Goal: Task Accomplishment & Management: Manage account settings

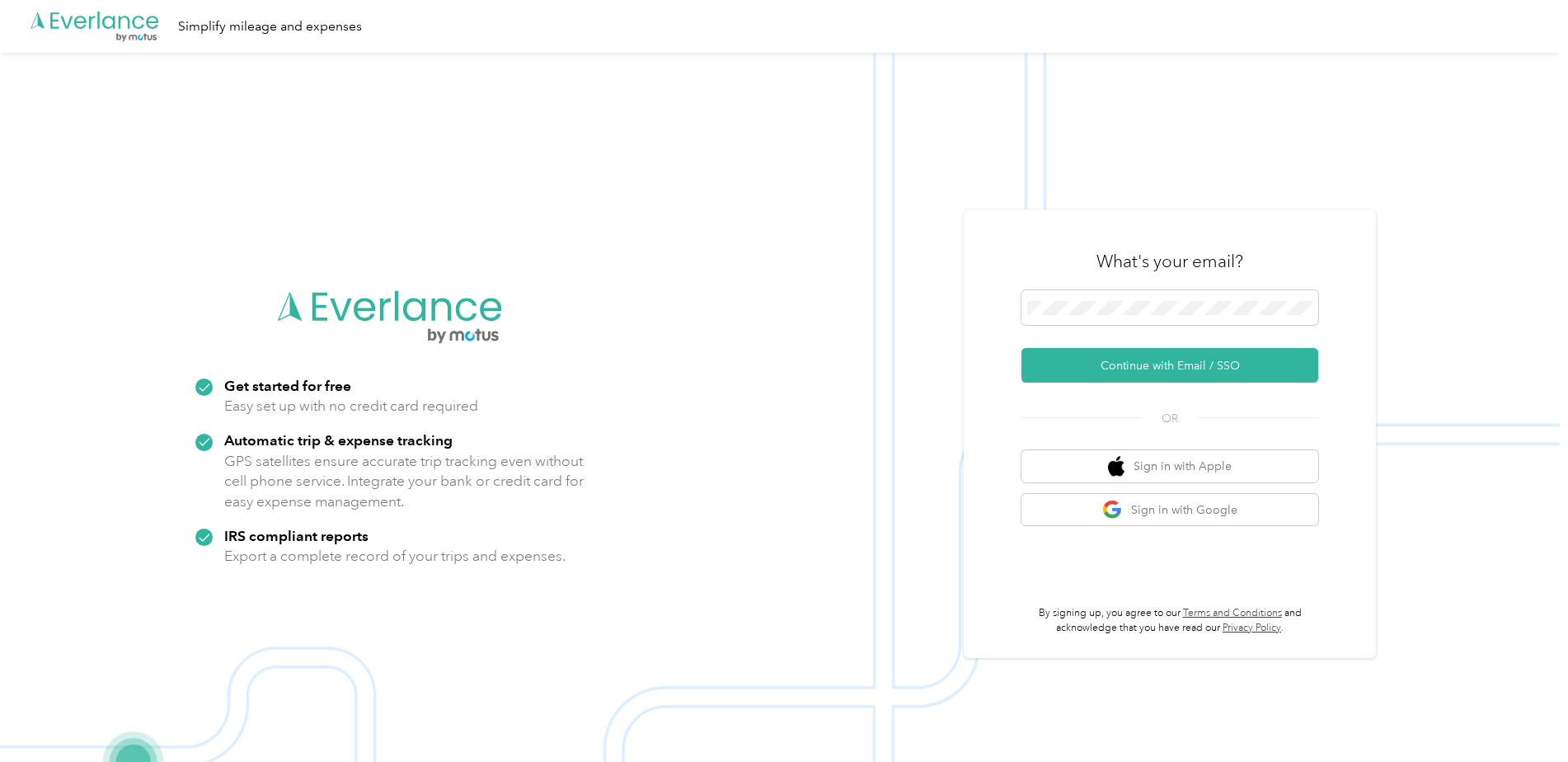
click at [1016, 316] on div "What's your email? Continue with Email / SSO OR Sign in with Apple Sign in with…" at bounding box center [1170, 434] width 412 height 448
click at [1134, 361] on button "Continue with Email / SSO" at bounding box center [1170, 365] width 297 height 35
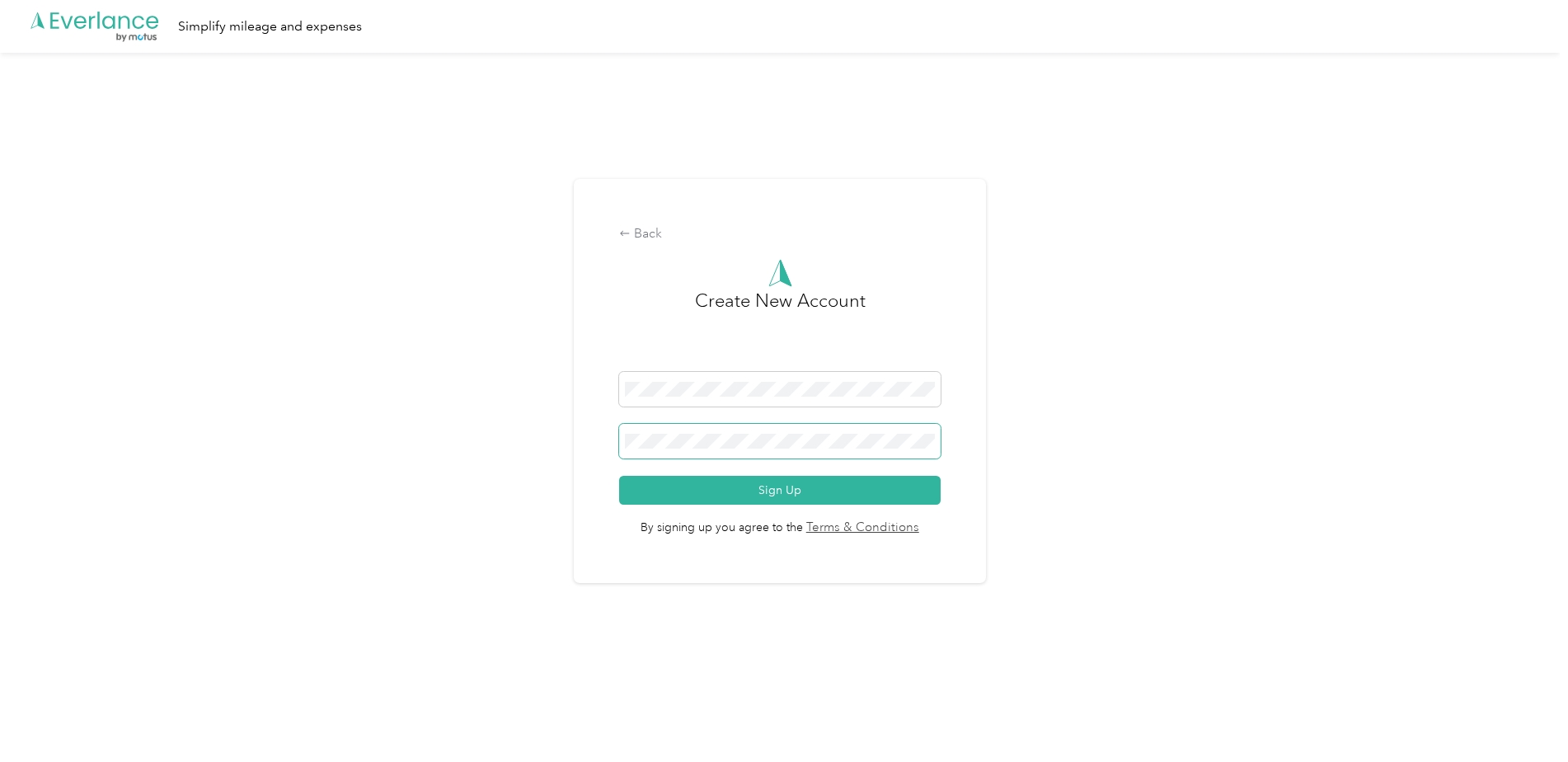
click at [751, 447] on body ".cls-1 { fill: #00adee; } .cls-2 { fill: #fff; } .cls-3 { fill: #707372; } .cls…" at bounding box center [780, 361] width 1560 height 724
click at [550, 453] on div "Back Create New Account Sign Up By signing up you agree to the Terms & Conditio…" at bounding box center [780, 388] width 1560 height 670
click at [469, 362] on div "Back Create New Account Sign Up By signing up you agree to the Terms & Conditio…" at bounding box center [780, 388] width 1560 height 670
drag, startPoint x: 640, startPoint y: 231, endPoint x: 580, endPoint y: 377, distance: 157.8
click at [580, 377] on div "Back Create New Account Sign Up By signing up you agree to the Terms & Conditio…" at bounding box center [780, 381] width 412 height 404
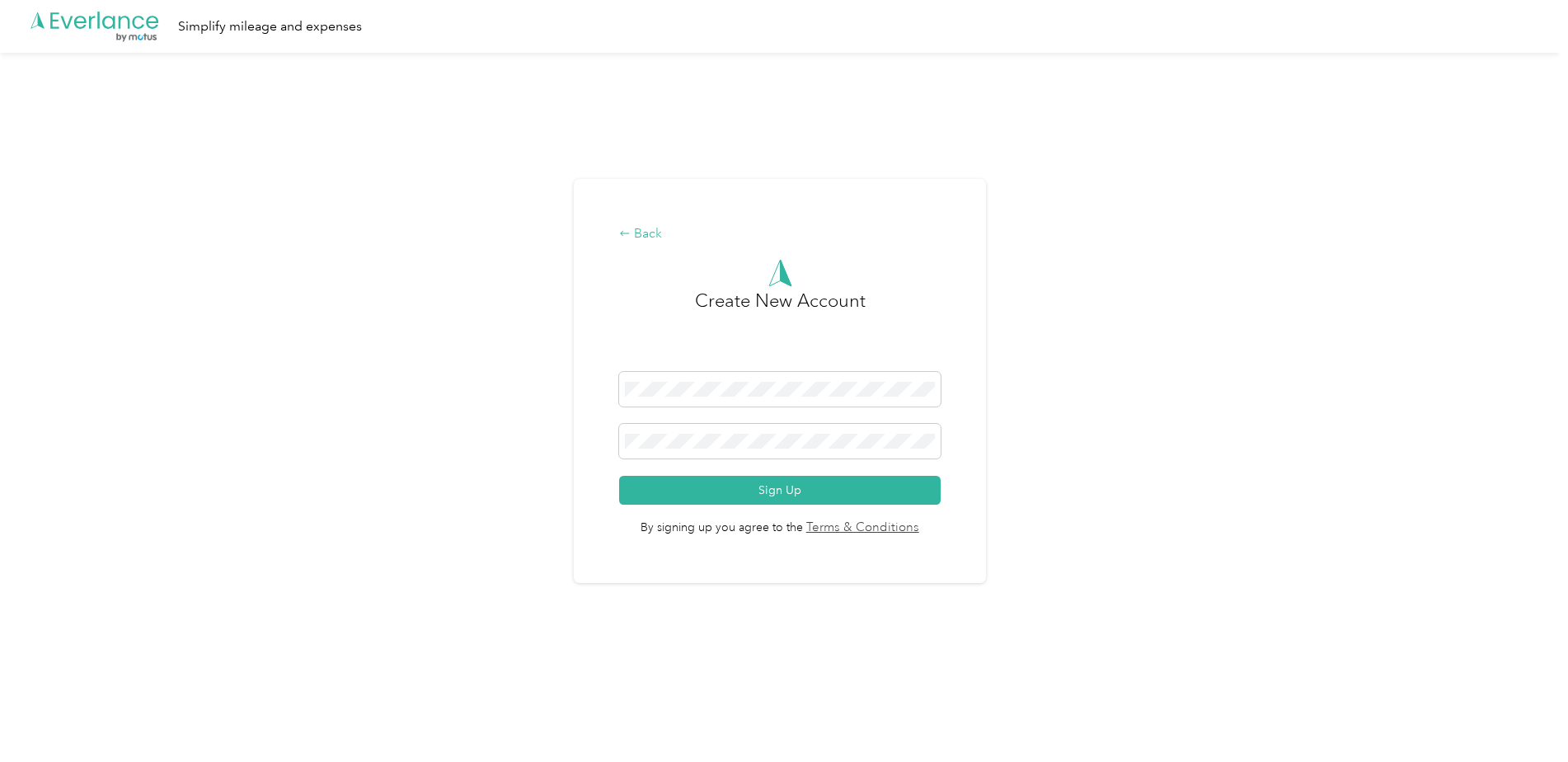
click at [652, 238] on div "Back" at bounding box center [780, 233] width 321 height 20
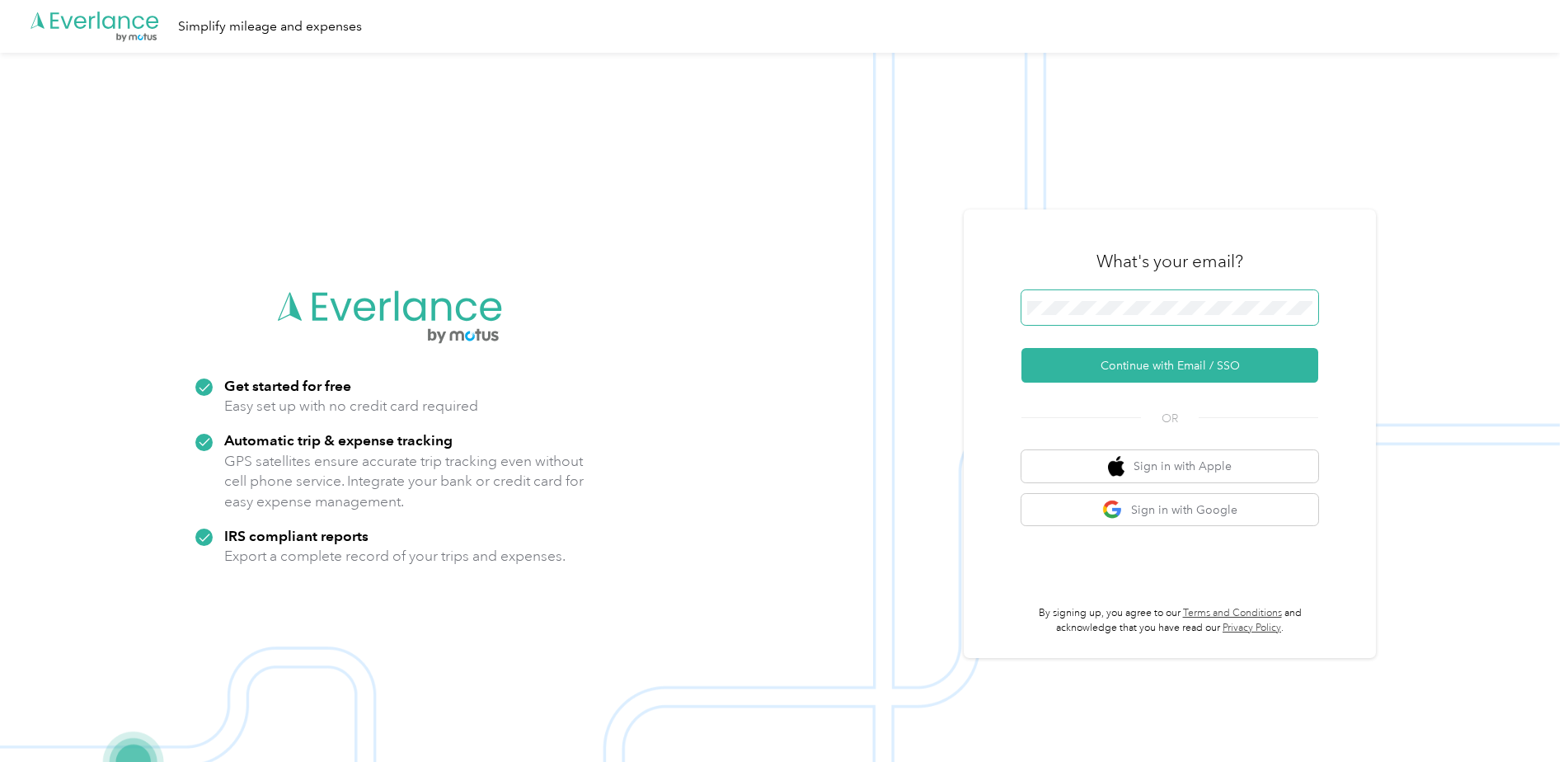
click at [1209, 295] on span at bounding box center [1170, 307] width 297 height 35
click at [977, 368] on div "What's your email? Continue with Email / SSO OR Sign in with Apple Sign in with…" at bounding box center [1170, 434] width 412 height 448
click at [1168, 356] on button "Continue with Email / SSO" at bounding box center [1170, 365] width 297 height 35
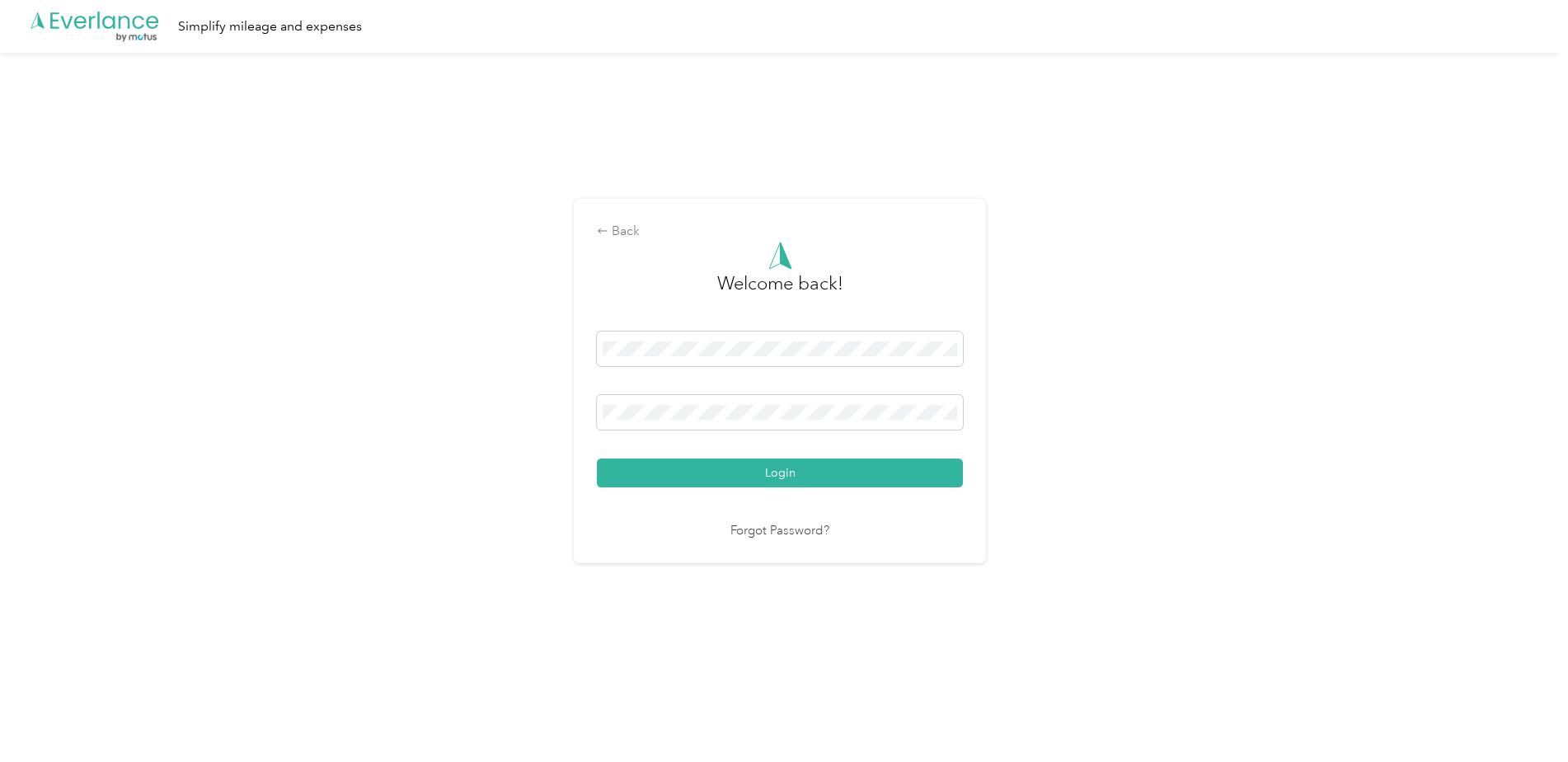
click at [421, 412] on div "Back Welcome back! Login Forgot Password?" at bounding box center [780, 388] width 1560 height 670
